Goal: Task Accomplishment & Management: Manage account settings

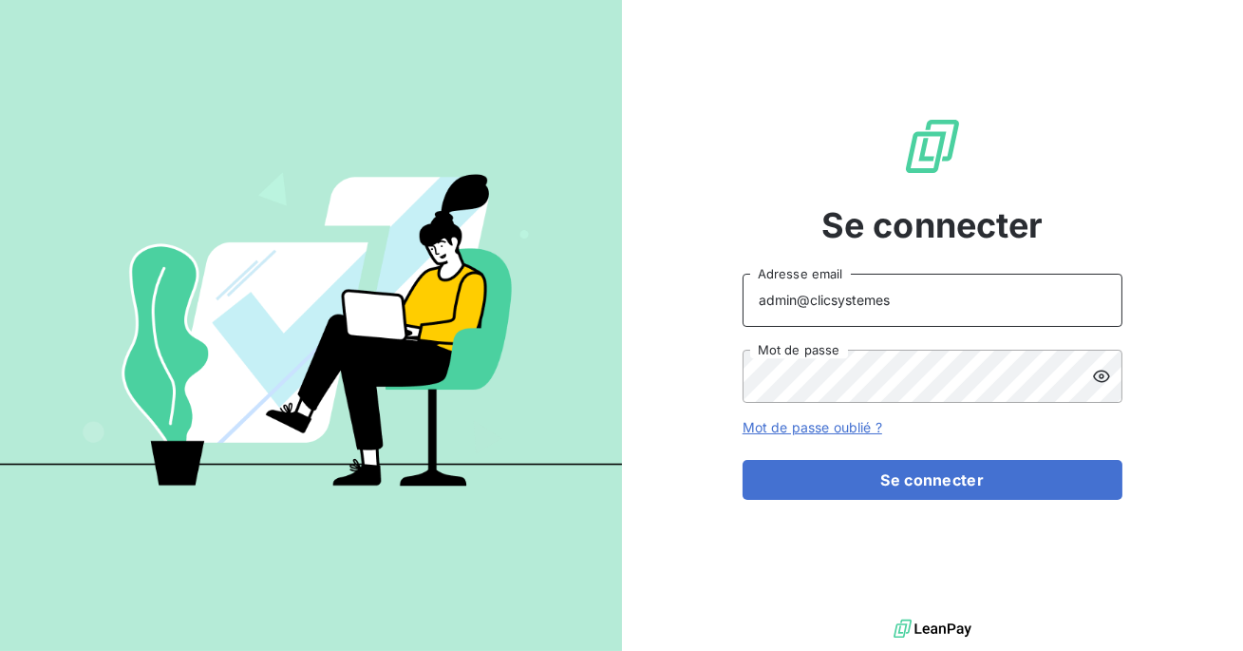
click at [884, 311] on input "admin@clicsystemes" at bounding box center [933, 300] width 380 height 53
type input "admin@slimpay"
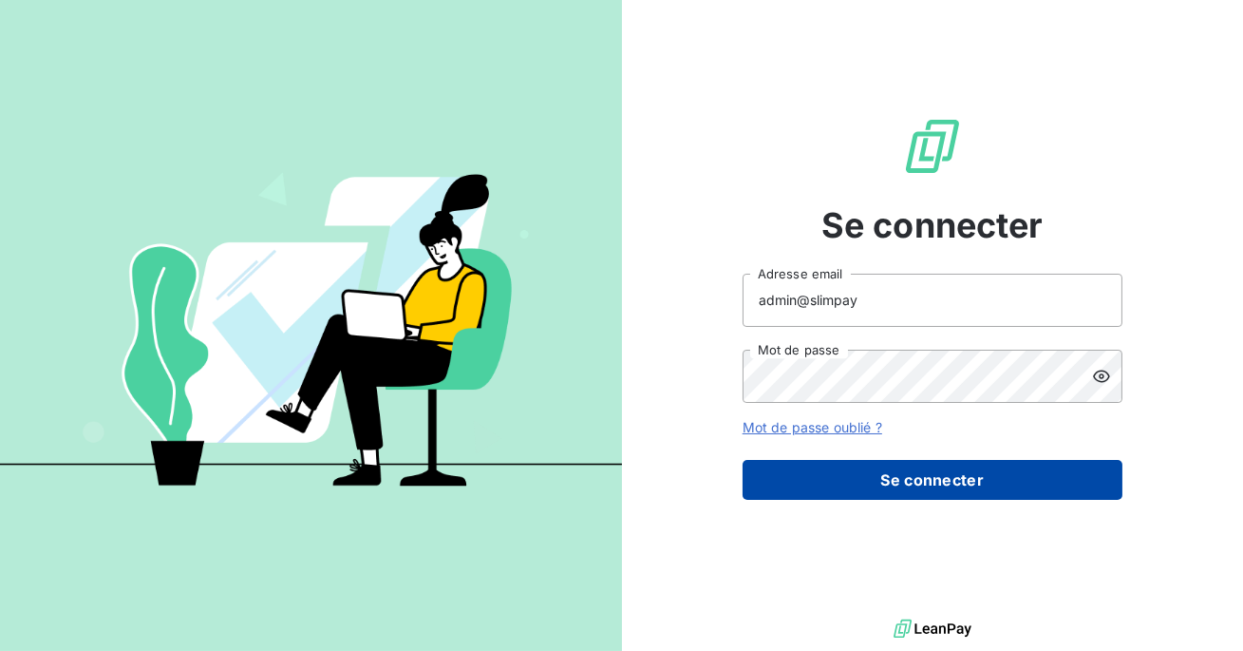
click at [905, 490] on button "Se connecter" at bounding box center [933, 480] width 380 height 40
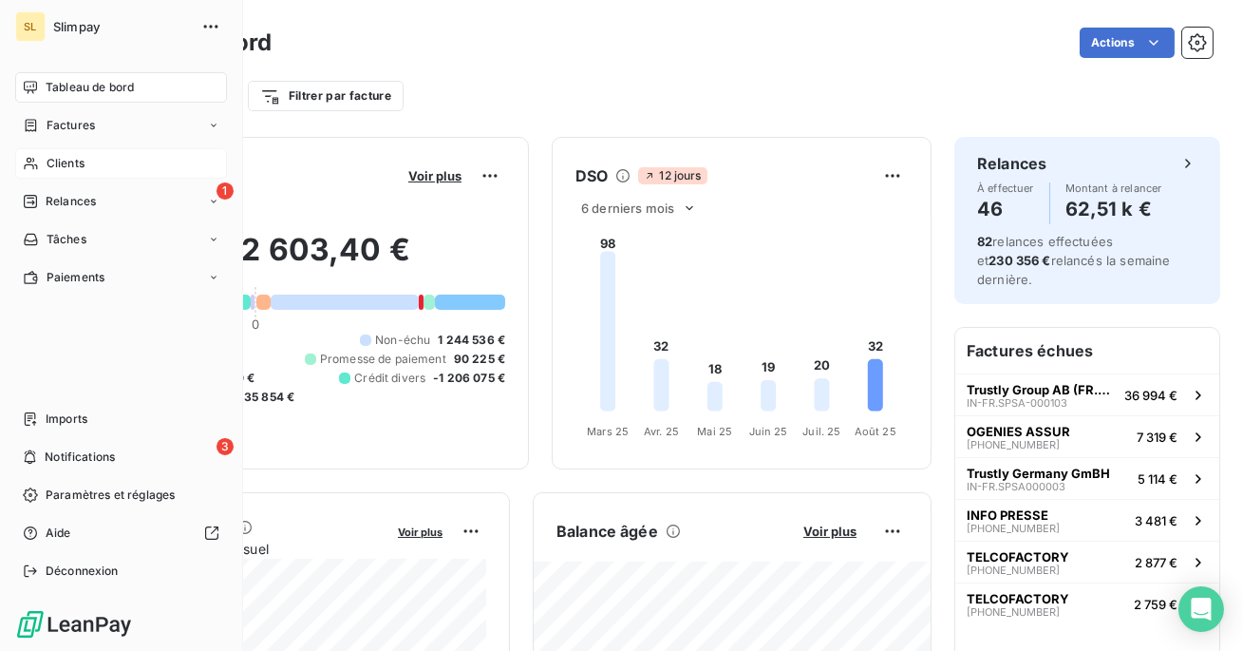
click at [94, 160] on div "Clients" at bounding box center [121, 163] width 212 height 30
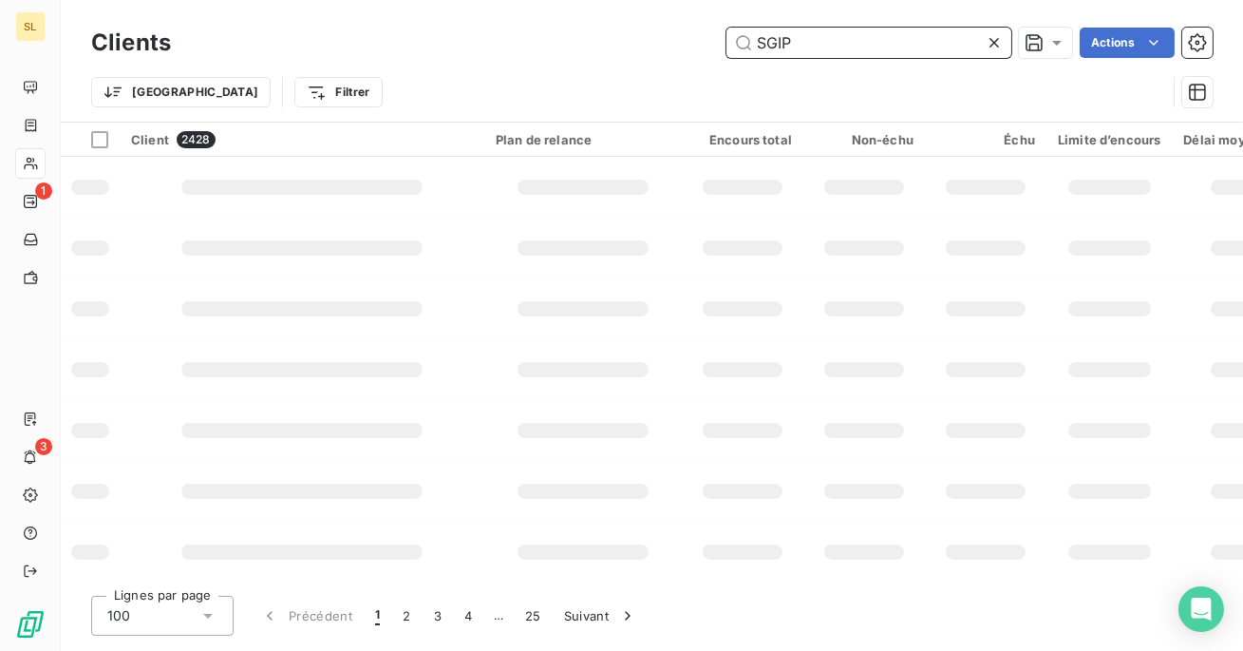
type input "SGIPP"
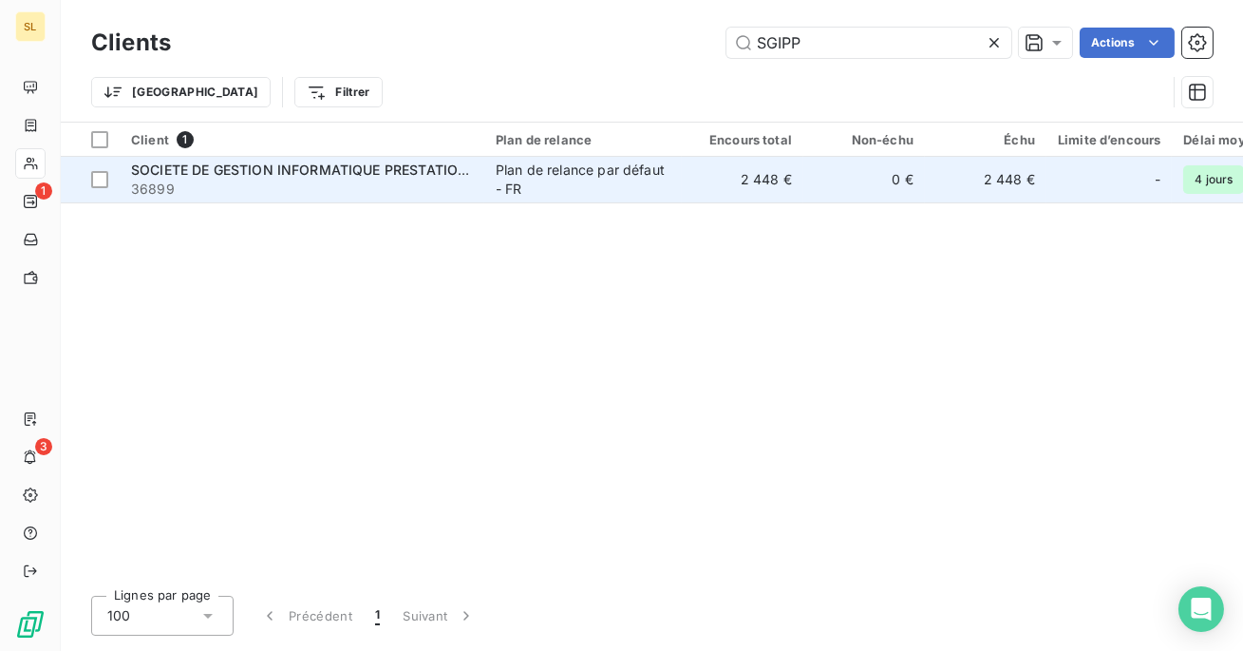
click at [346, 179] on span "36899" at bounding box center [302, 188] width 342 height 19
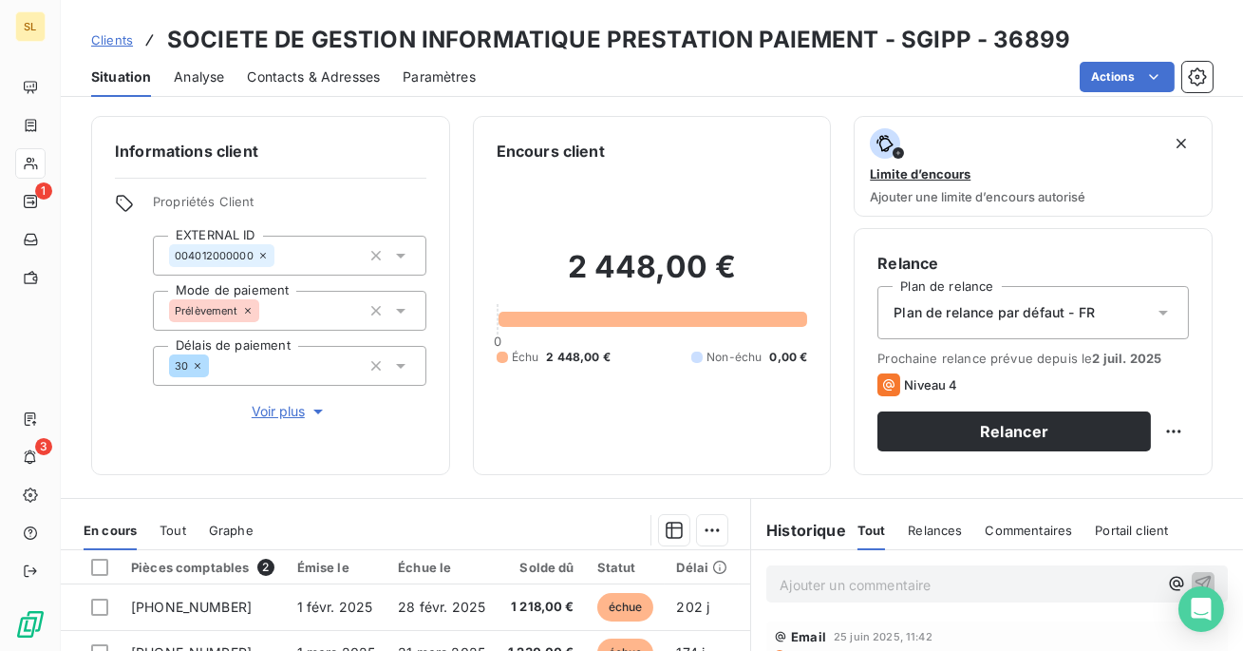
click at [345, 85] on span "Contacts & Adresses" at bounding box center [313, 76] width 133 height 19
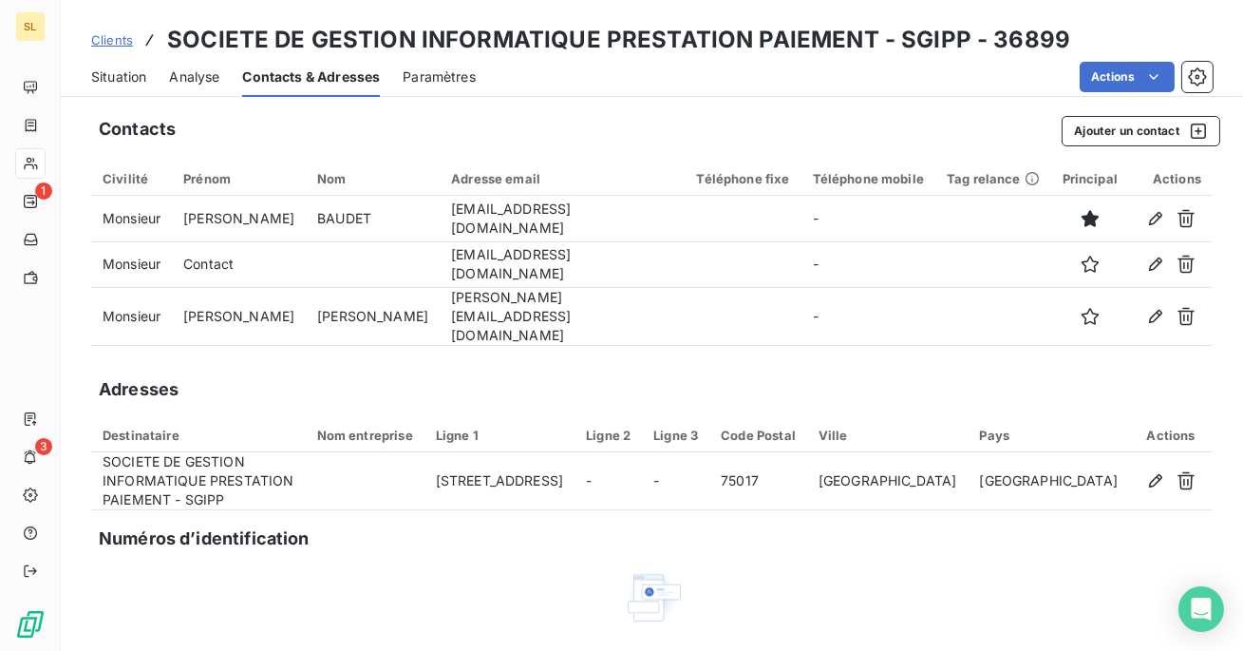
click at [107, 78] on span "Situation" at bounding box center [118, 76] width 55 height 19
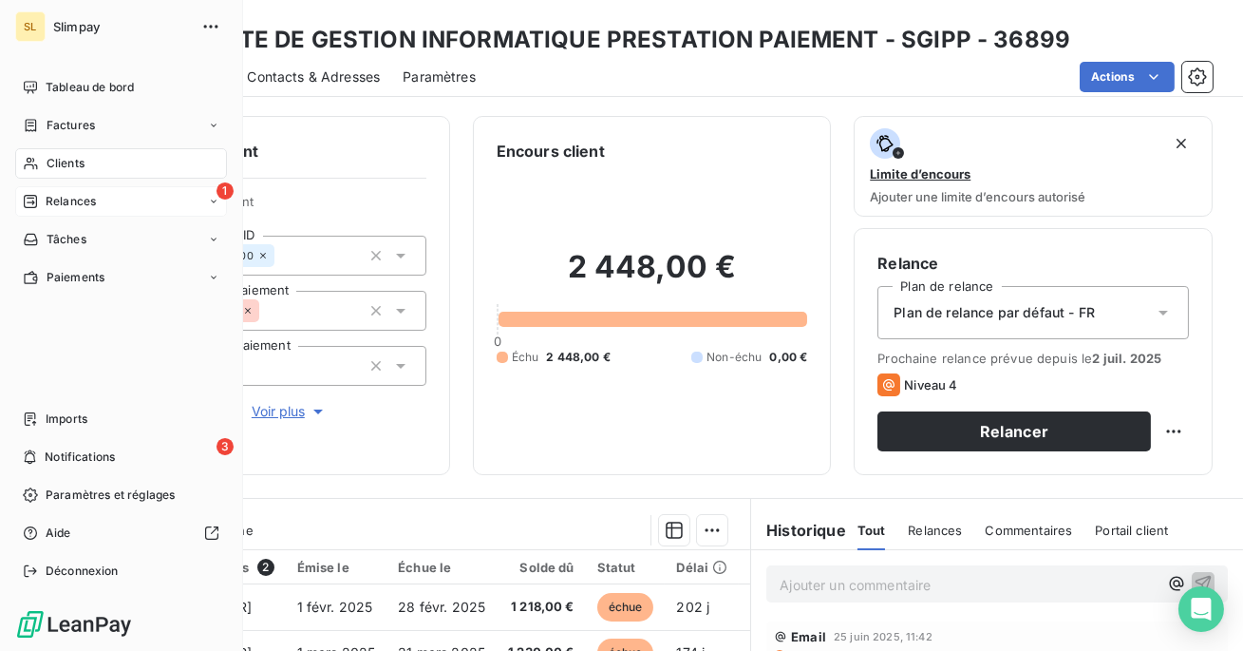
click at [60, 202] on span "Relances" at bounding box center [71, 201] width 50 height 17
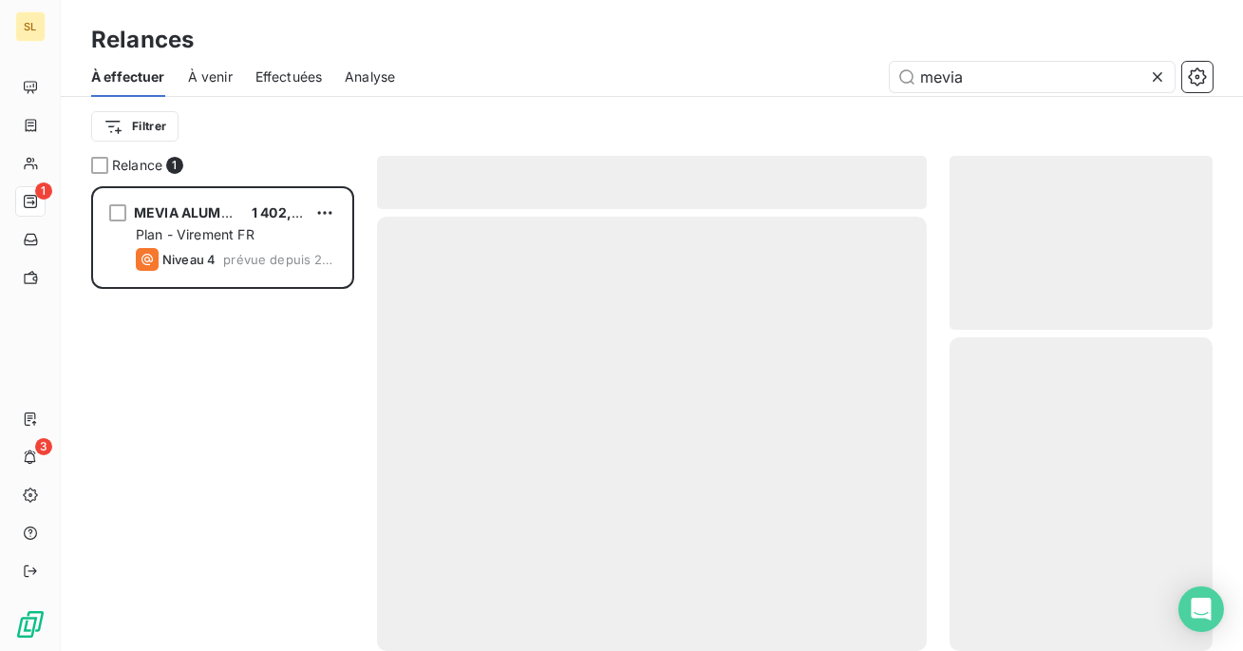
scroll to position [464, 263]
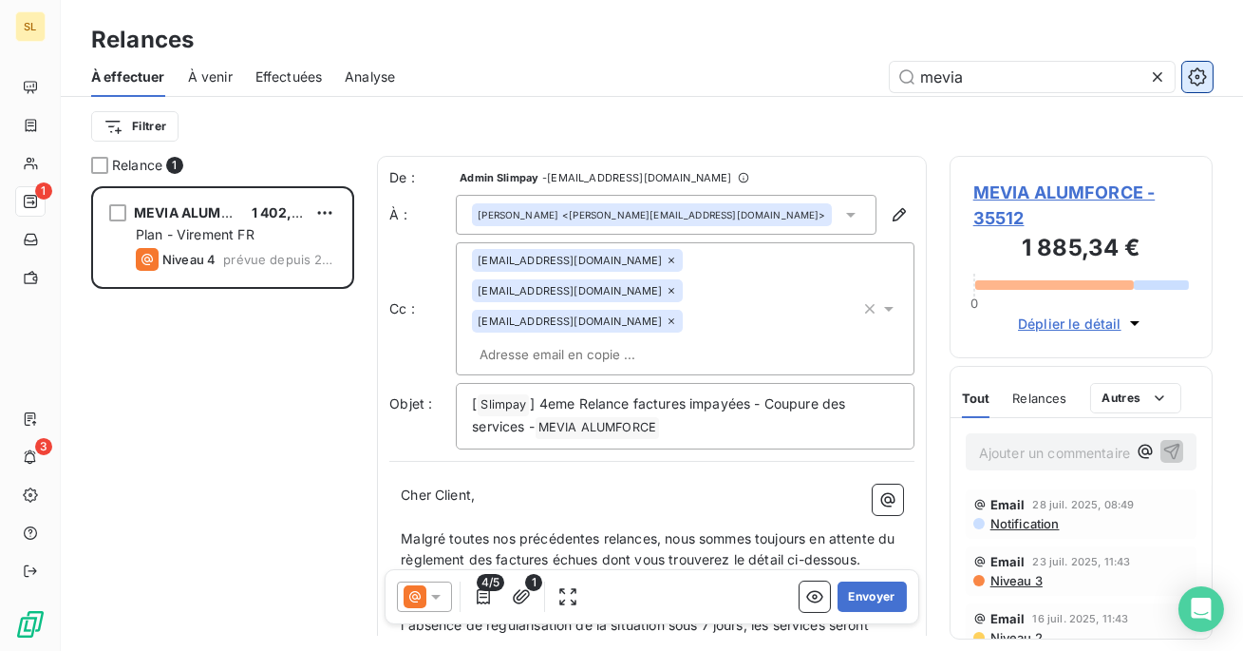
click at [1197, 76] on icon "button" at bounding box center [1197, 76] width 19 height 19
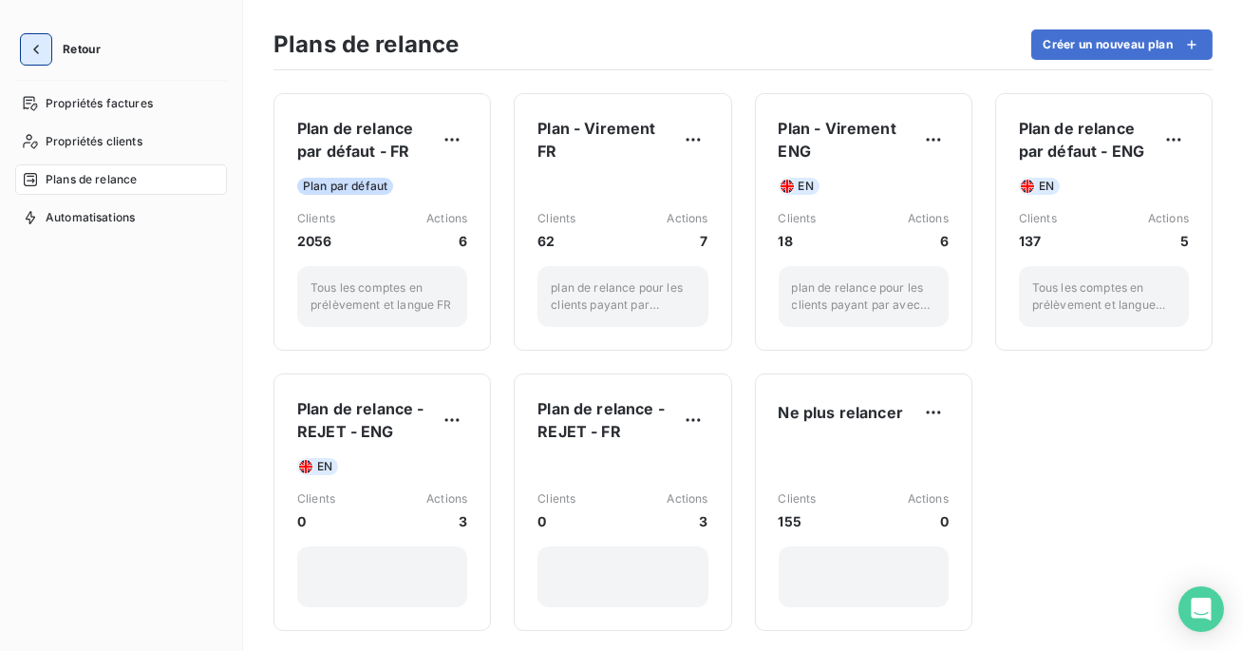
click at [27, 59] on button "button" at bounding box center [36, 49] width 30 height 30
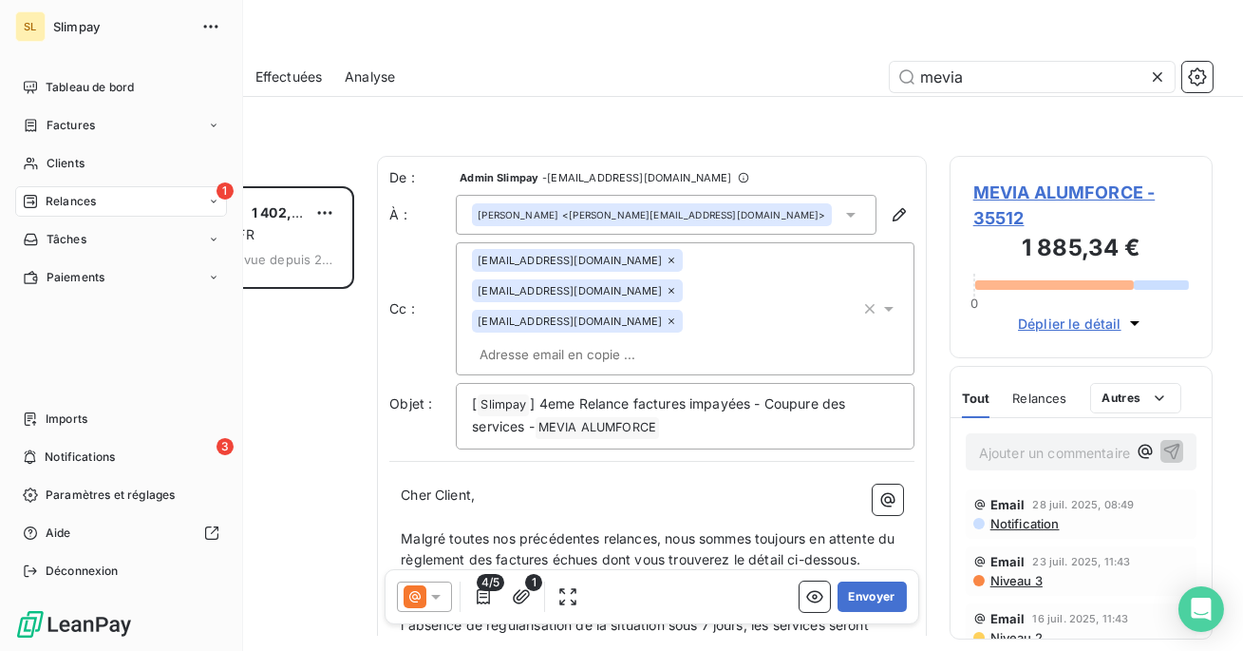
scroll to position [464, 263]
click at [47, 160] on span "Clients" at bounding box center [66, 163] width 38 height 17
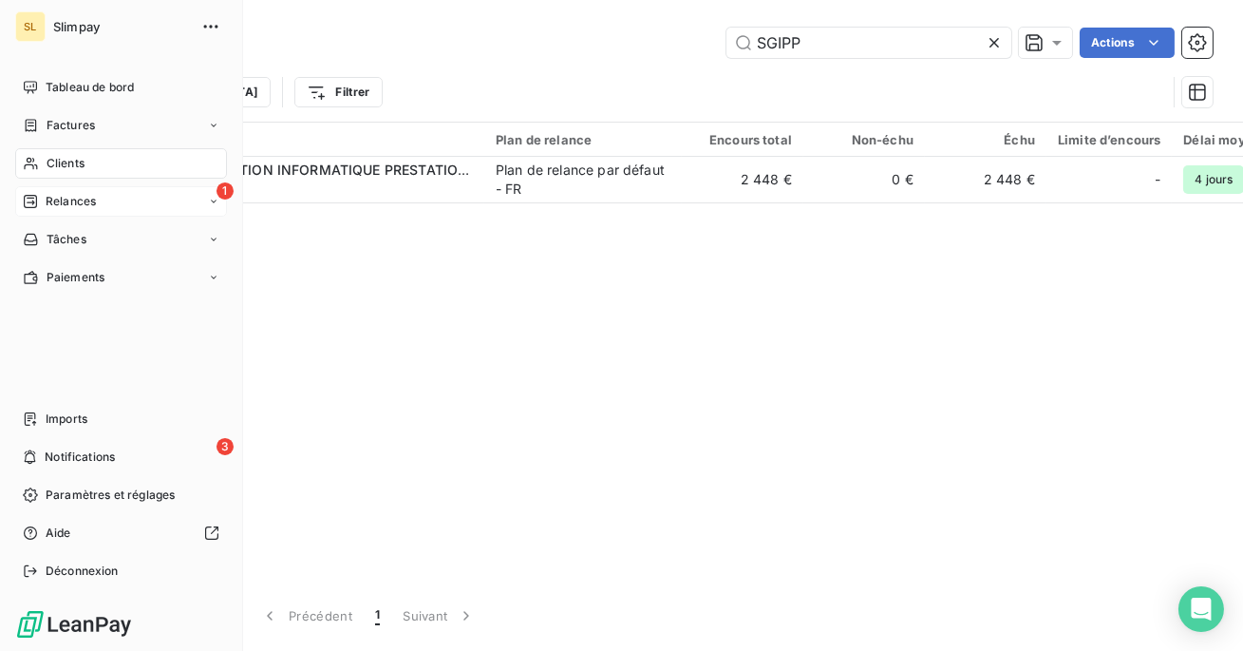
click at [111, 199] on div "1 Relances" at bounding box center [121, 201] width 212 height 30
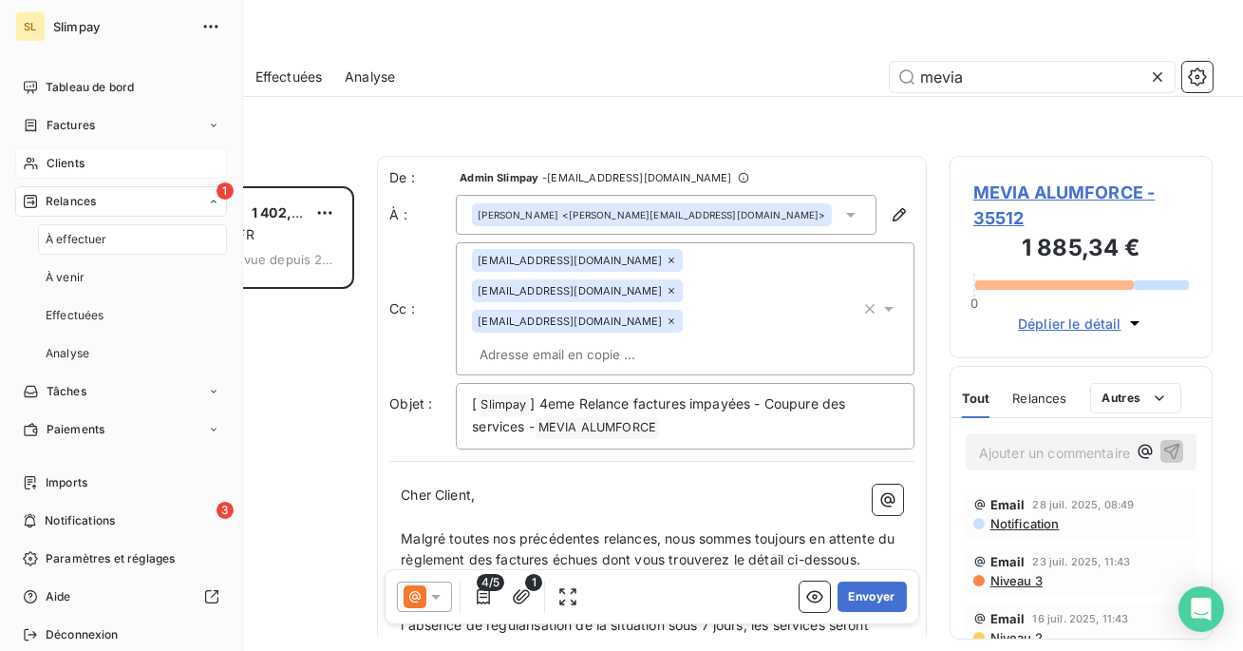
scroll to position [464, 263]
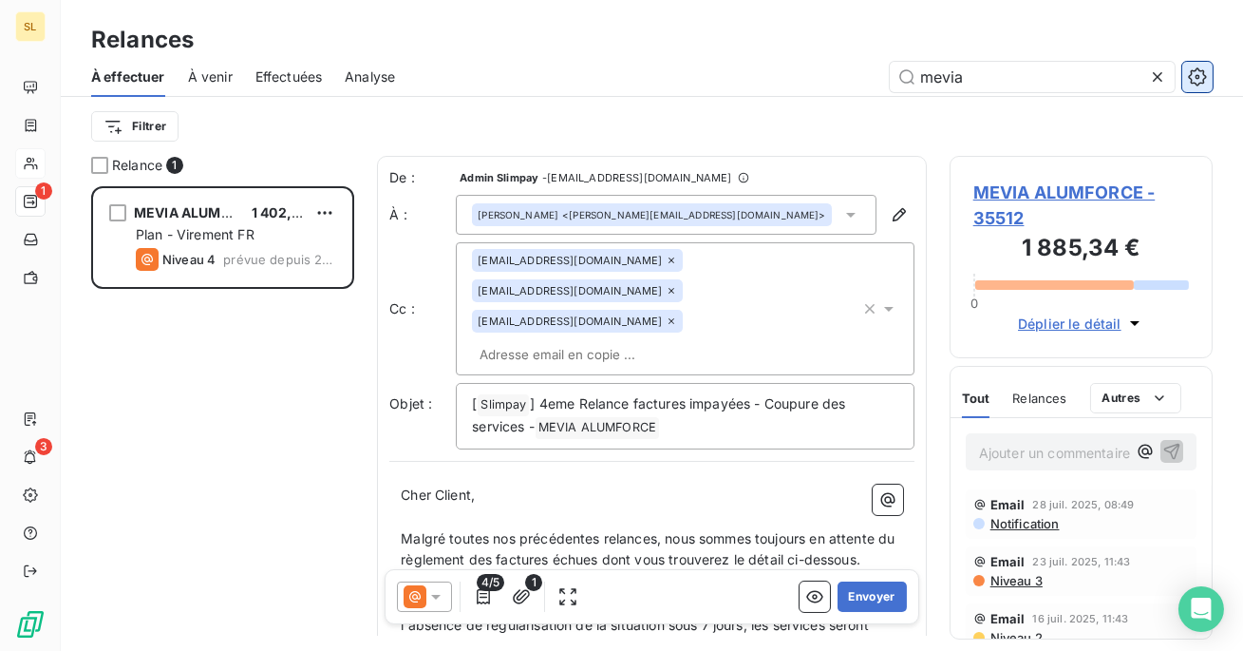
click at [1189, 78] on icon "button" at bounding box center [1197, 76] width 19 height 19
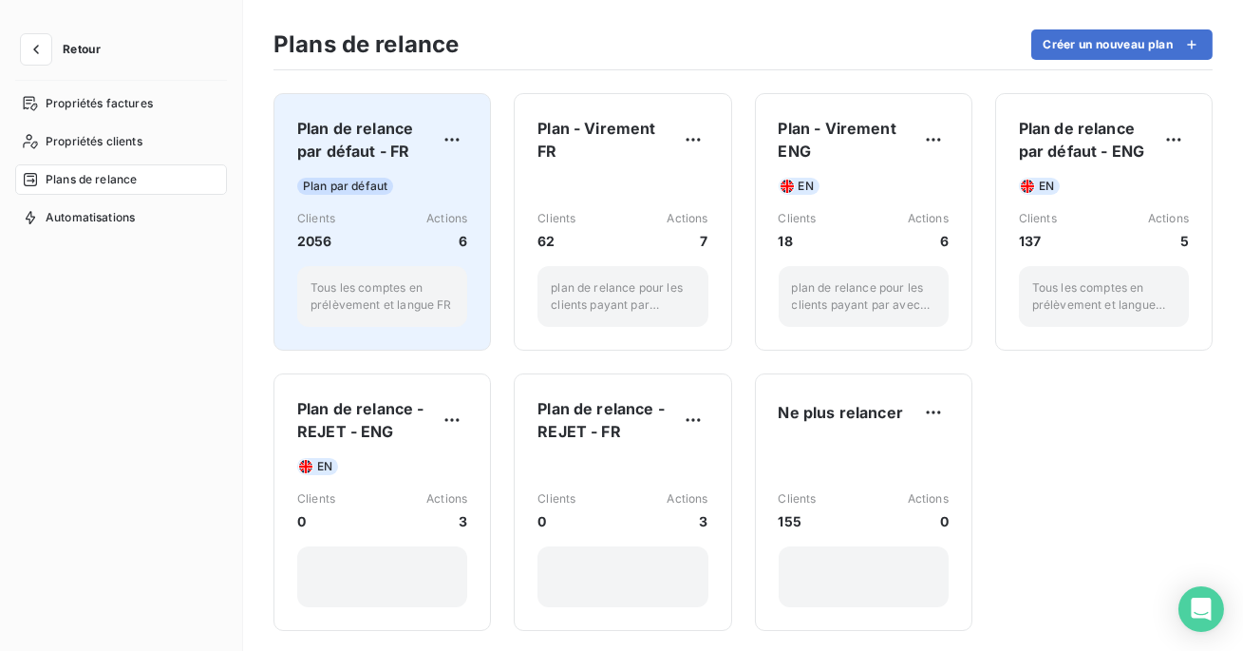
click at [422, 212] on div "Clients 2056 Actions 6" at bounding box center [382, 230] width 170 height 41
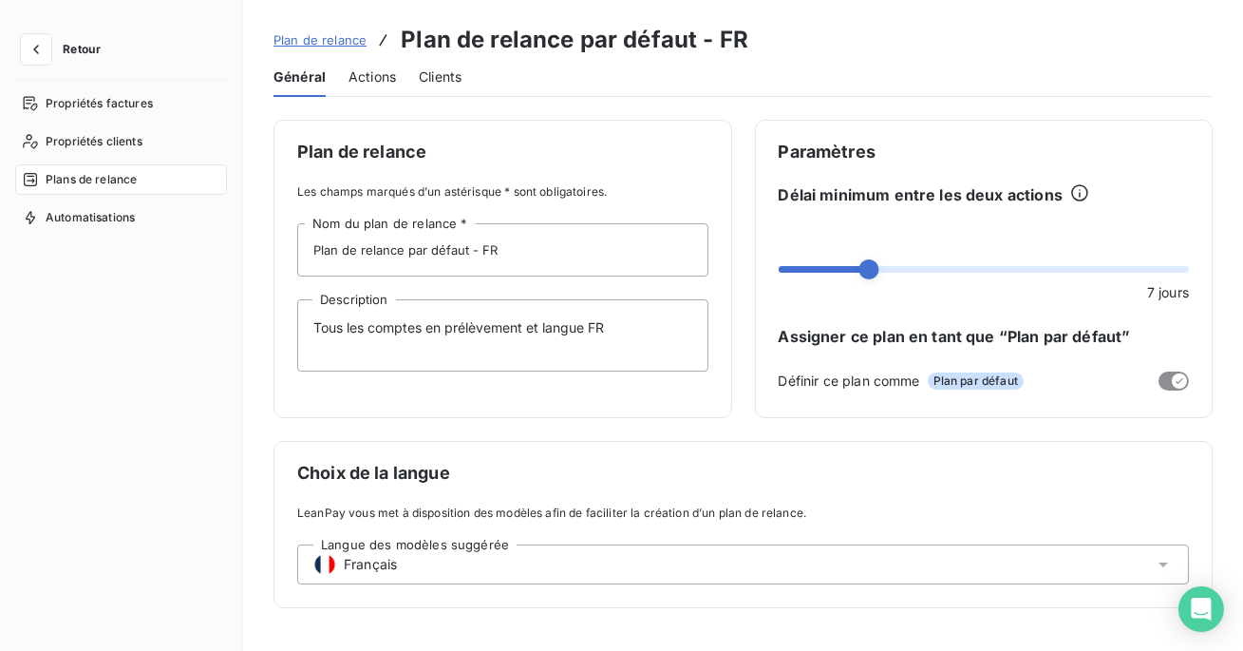
click at [368, 74] on span "Actions" at bounding box center [372, 76] width 47 height 19
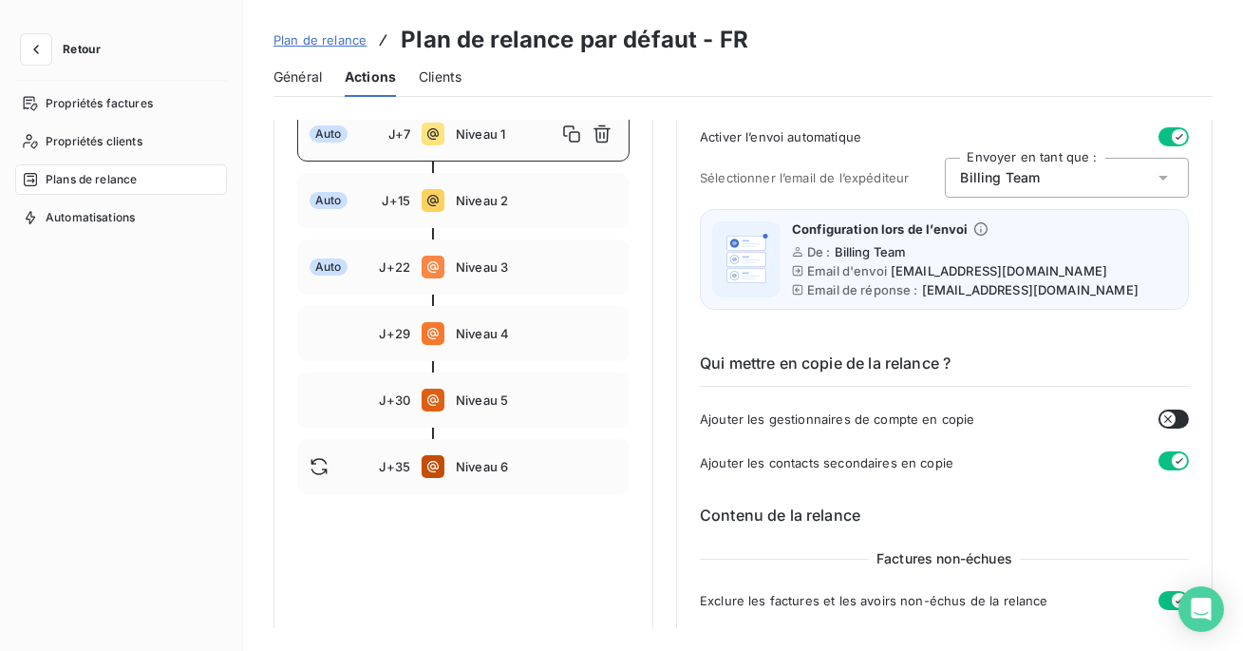
scroll to position [237, 0]
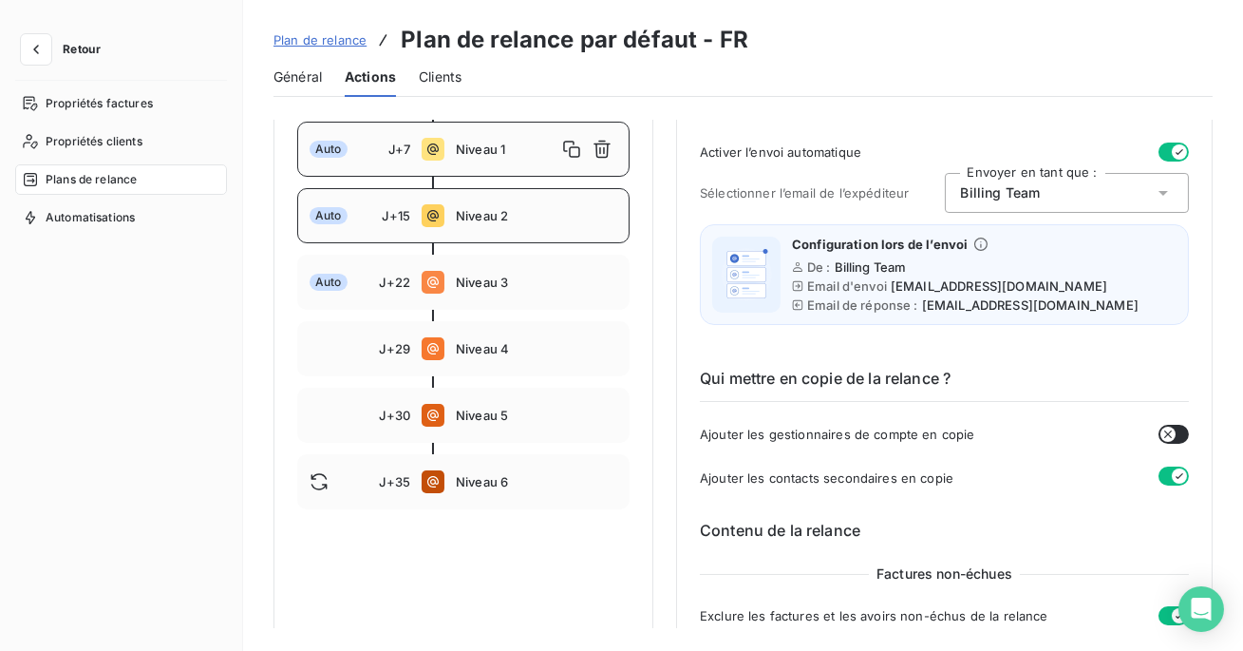
click at [501, 220] on span "Niveau 2" at bounding box center [536, 215] width 161 height 15
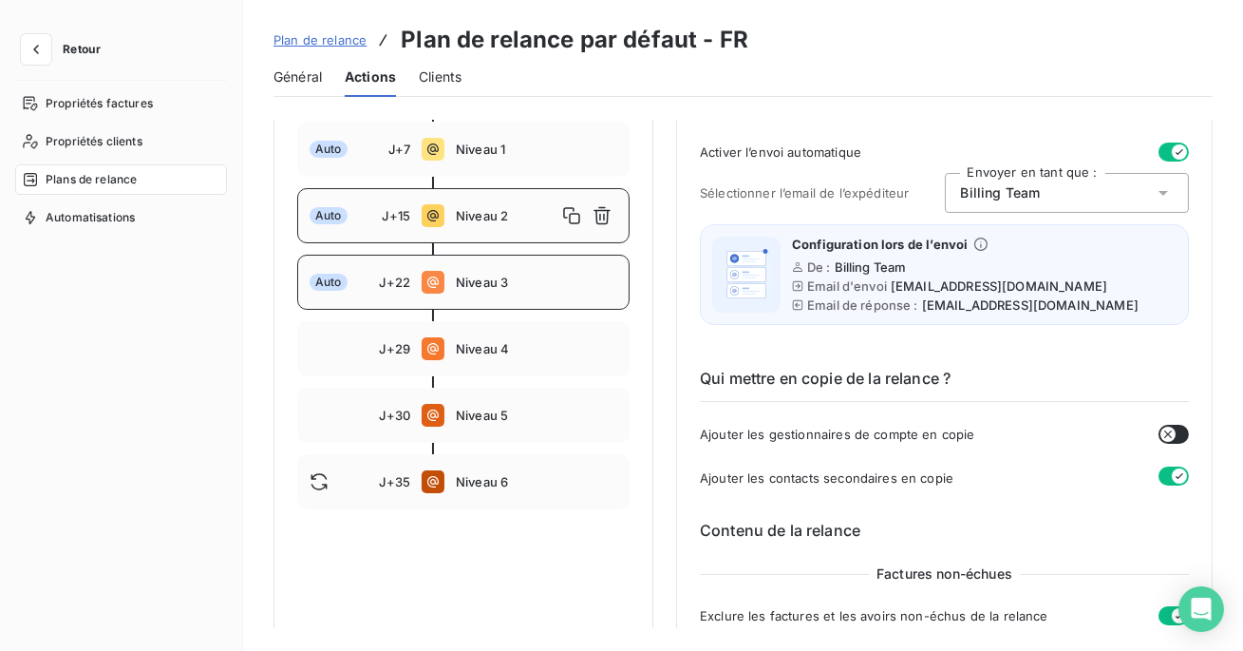
click at [496, 267] on div "Auto J+22 Niveau 3" at bounding box center [463, 282] width 332 height 55
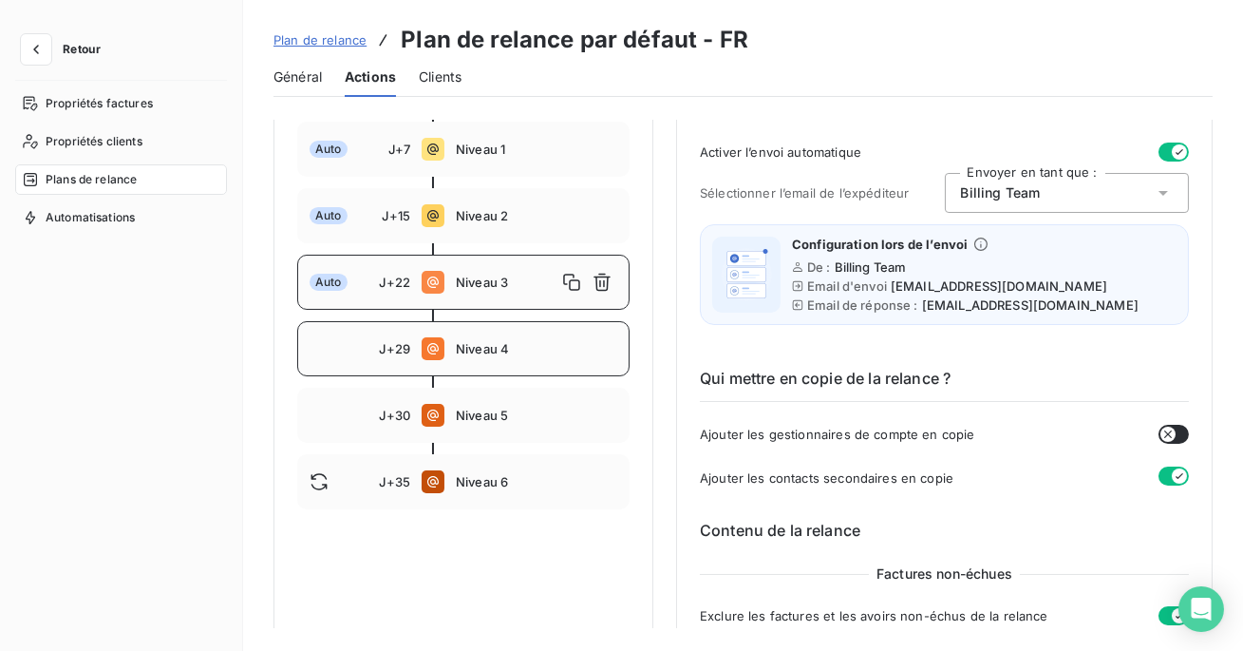
click at [493, 350] on span "Niveau 4" at bounding box center [536, 348] width 161 height 15
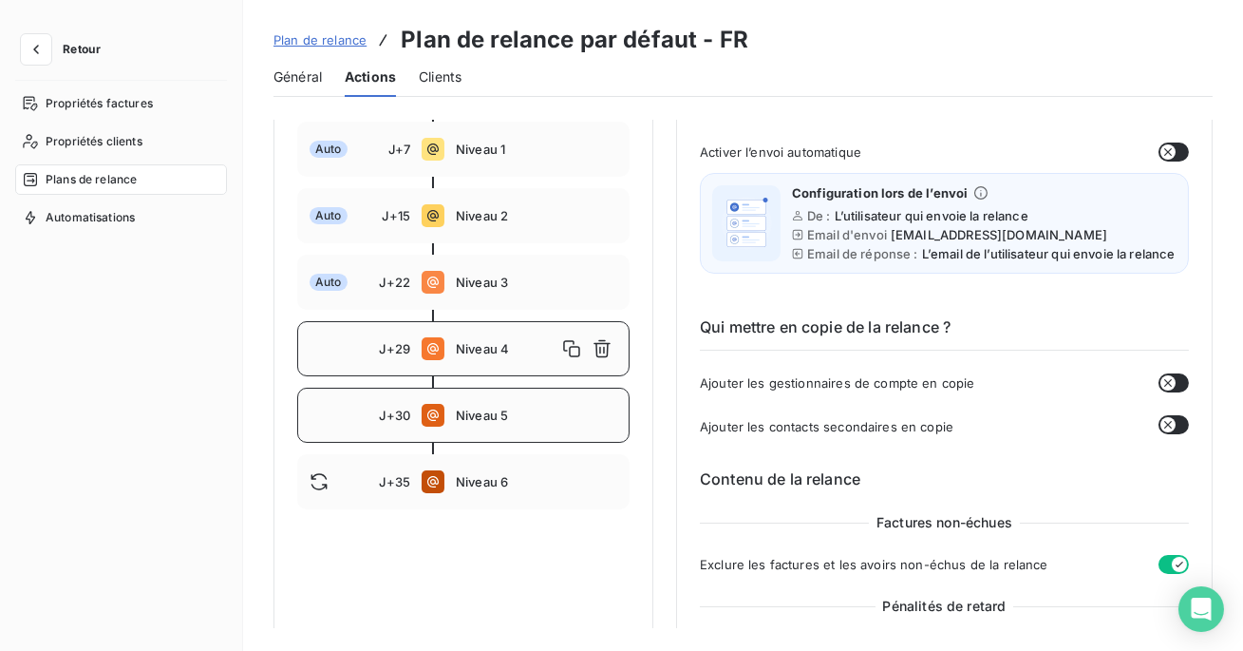
click at [511, 391] on div "J+30 Niveau 5" at bounding box center [463, 414] width 332 height 55
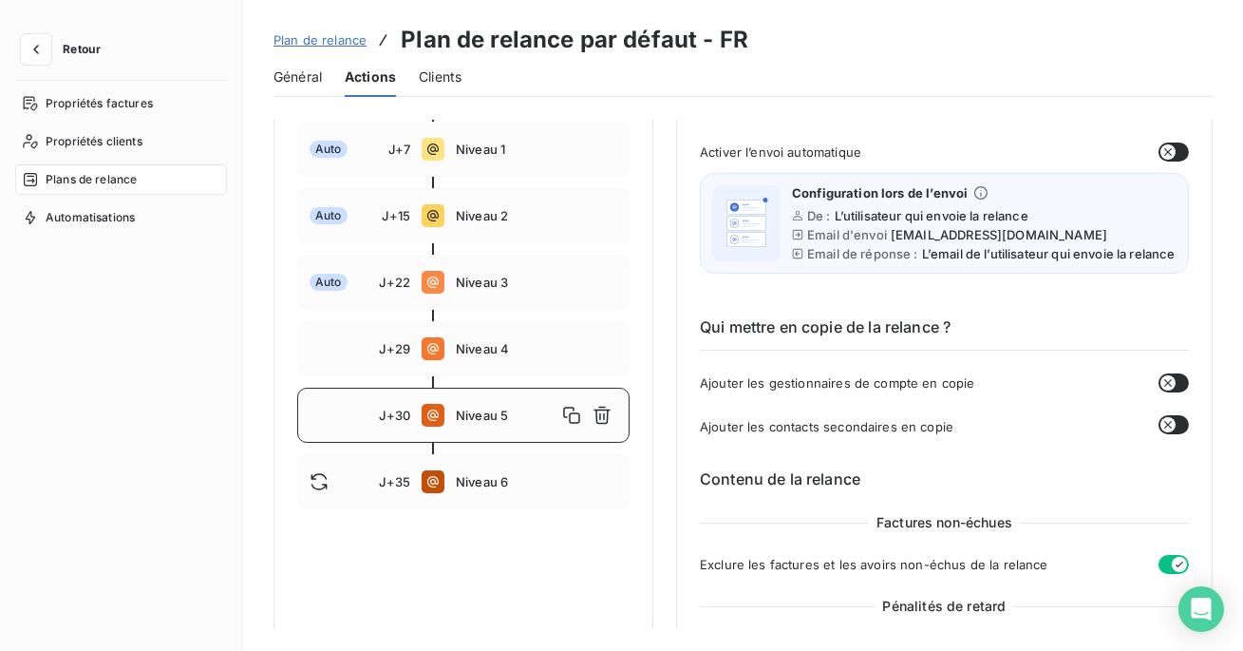
click at [496, 443] on div at bounding box center [463, 448] width 332 height 11
click at [479, 483] on span "Niveau 6" at bounding box center [536, 481] width 161 height 15
type input "35"
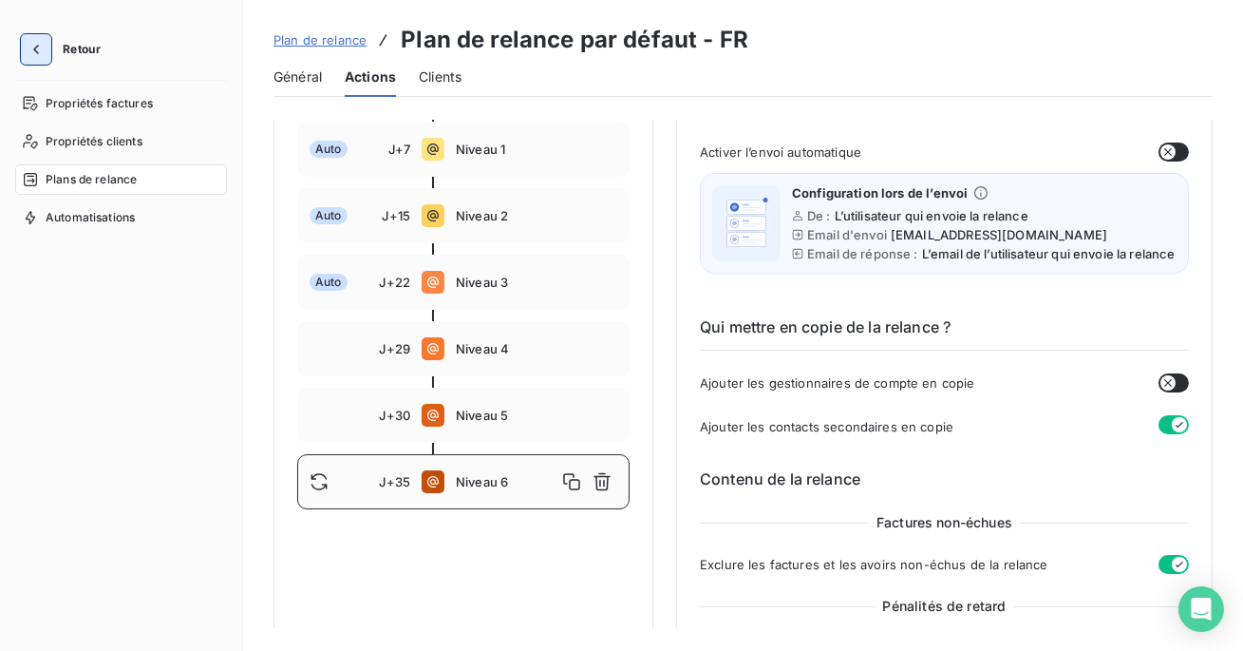
click at [33, 52] on icon "button" at bounding box center [36, 49] width 19 height 19
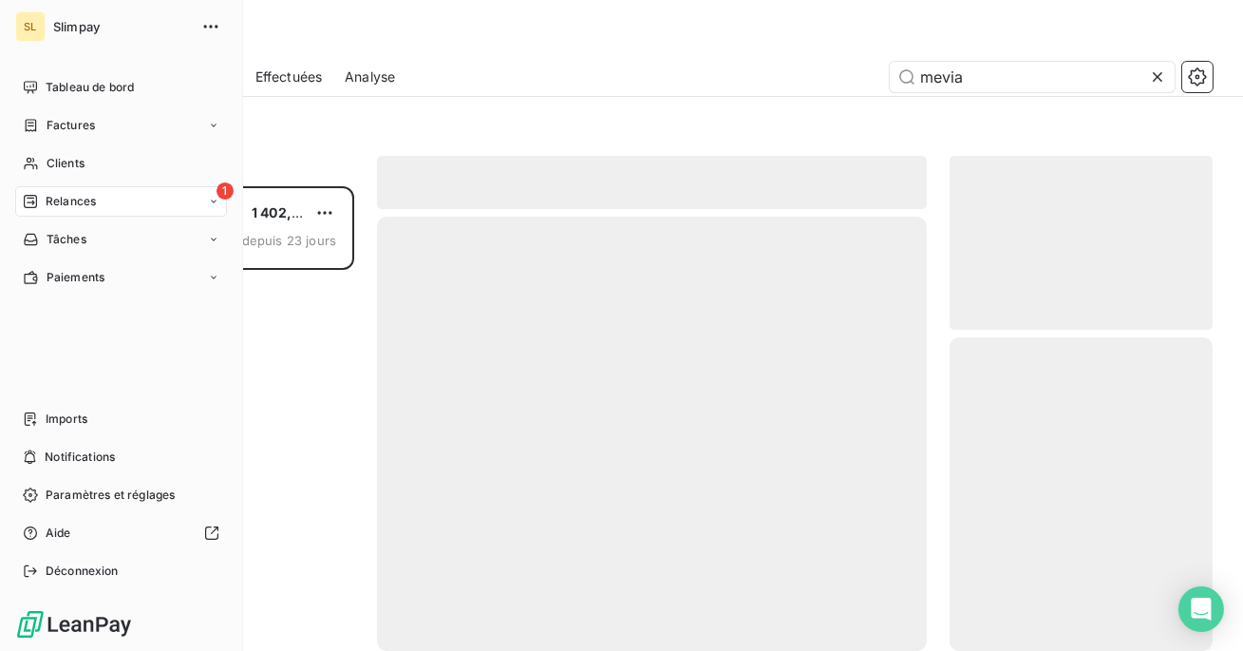
scroll to position [464, 263]
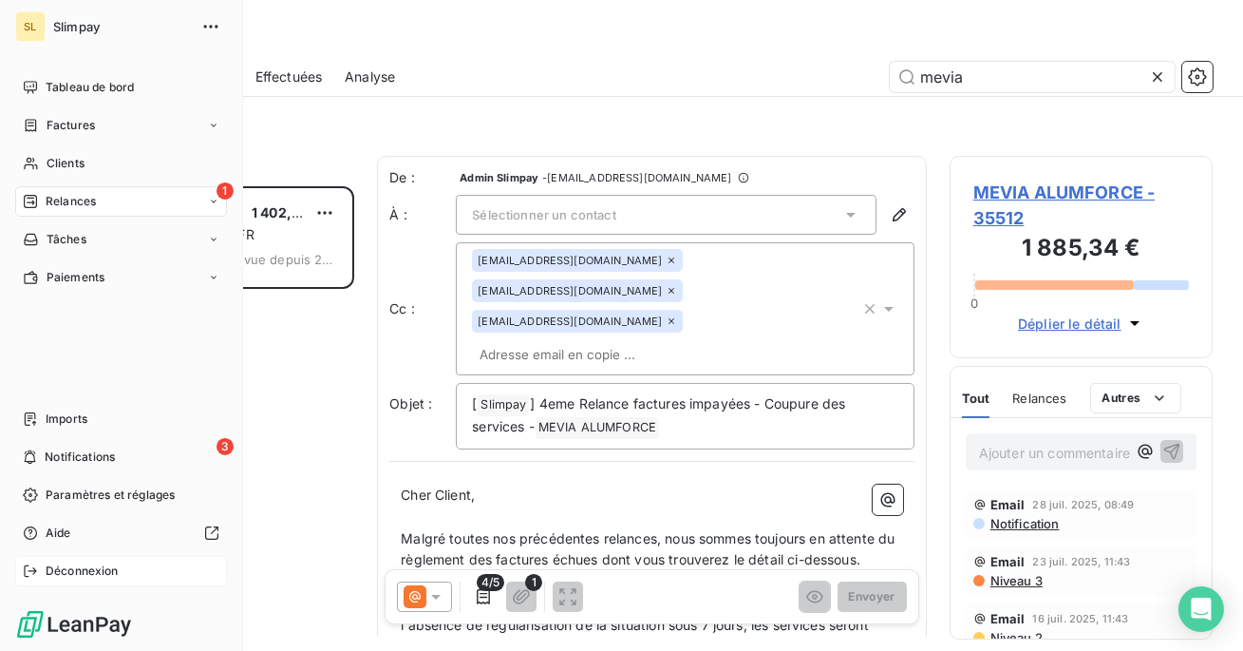
click at [87, 580] on div "Déconnexion" at bounding box center [121, 571] width 212 height 30
